Goal: Complete application form

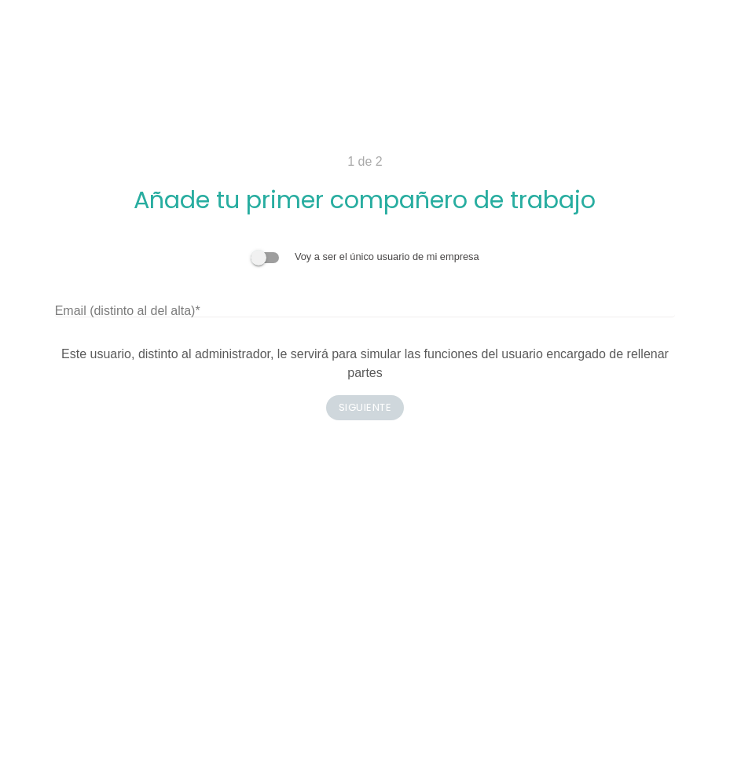
click at [266, 250] on div "Voy a ser el único usuario de mi empresa" at bounding box center [365, 256] width 621 height 15
click at [271, 262] on span at bounding box center [265, 257] width 28 height 11
click at [251, 249] on input "checkbox" at bounding box center [251, 249] width 0 height 0
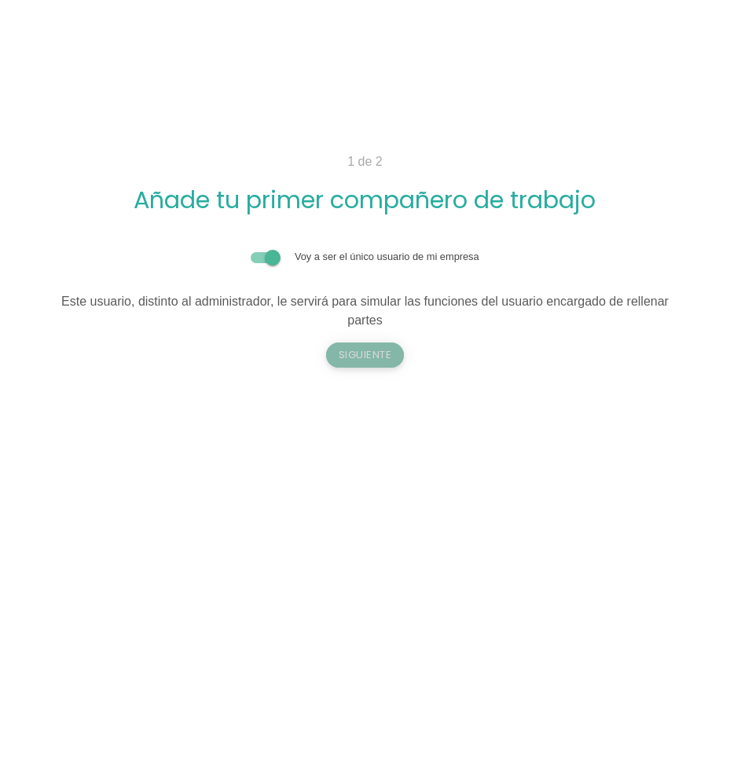
click at [367, 357] on button "Siguiente" at bounding box center [365, 355] width 79 height 25
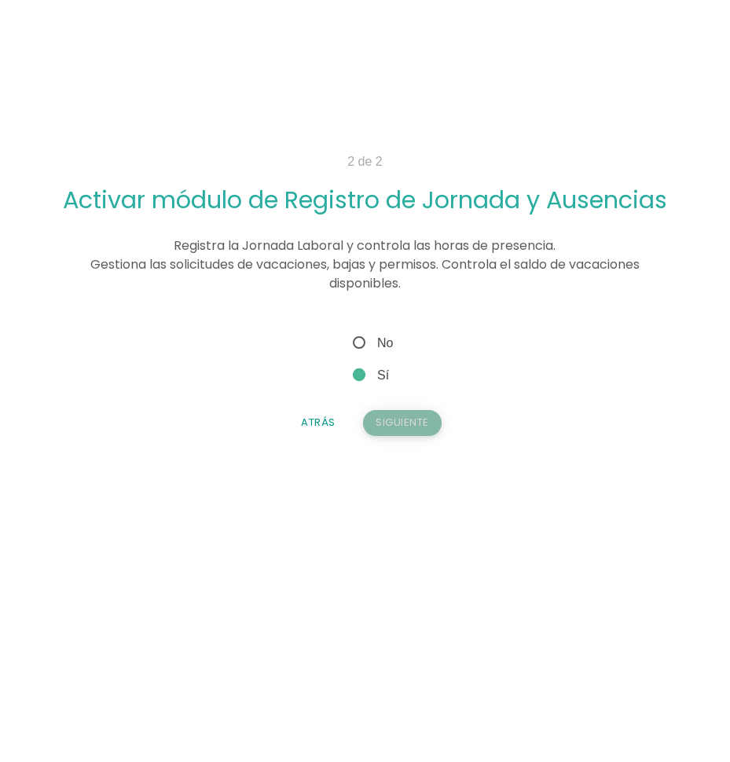
click at [403, 420] on button "Siguiente" at bounding box center [402, 422] width 79 height 25
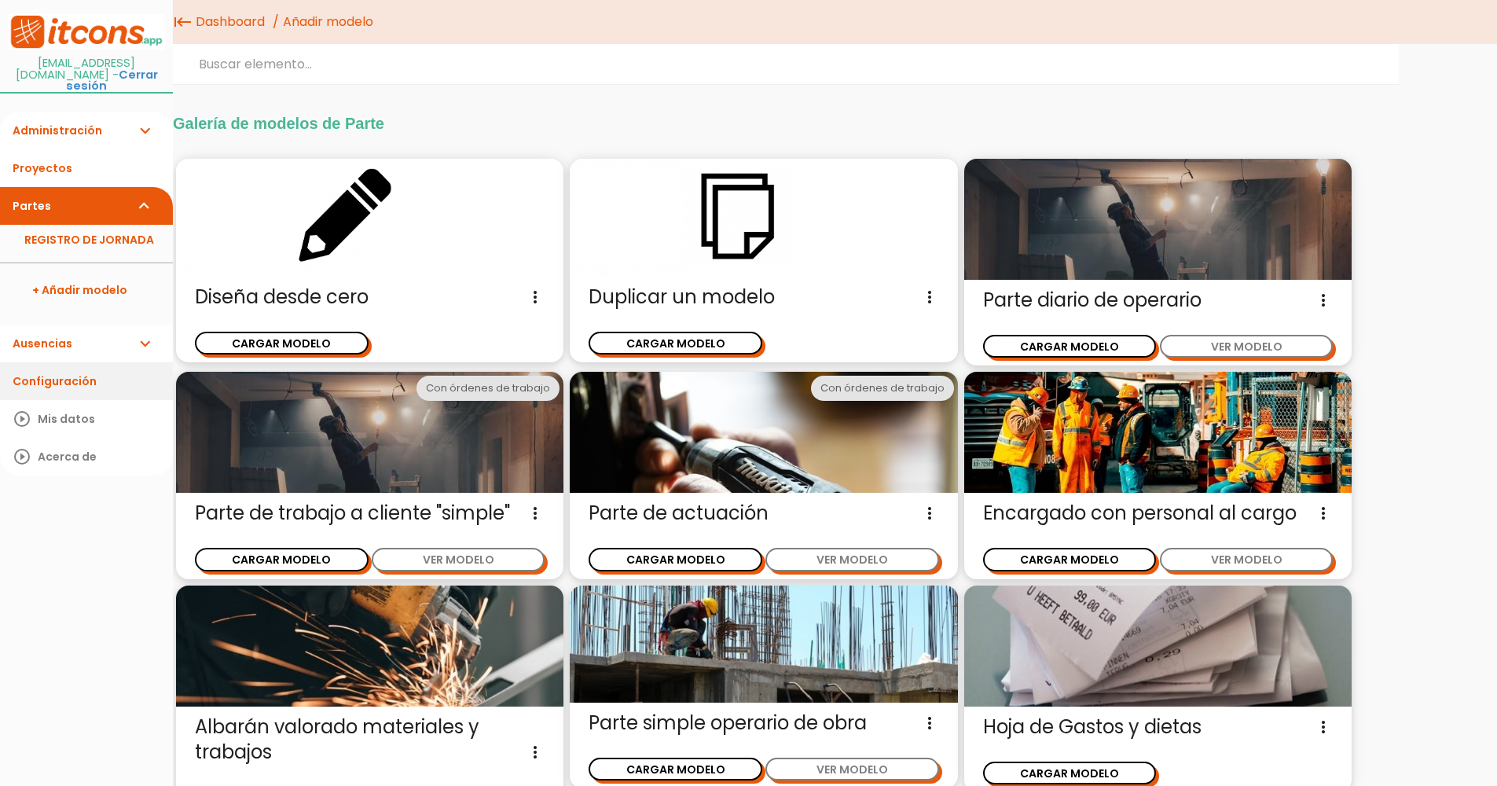
click at [108, 378] on link "Configuración" at bounding box center [86, 381] width 173 height 38
